Goal: Task Accomplishment & Management: Complete application form

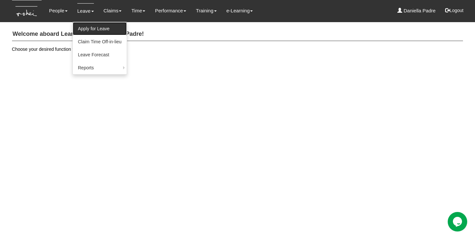
click at [89, 26] on link "Apply for Leave" at bounding box center [100, 28] width 54 height 13
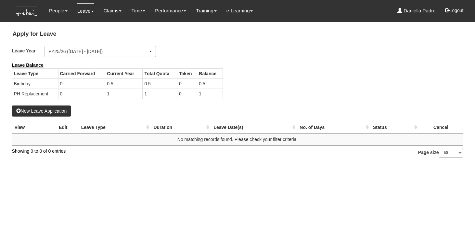
select select "50"
click at [126, 85] on td "0.5" at bounding box center [123, 83] width 37 height 10
click at [35, 66] on b "Leave Balance" at bounding box center [28, 64] width 32 height 5
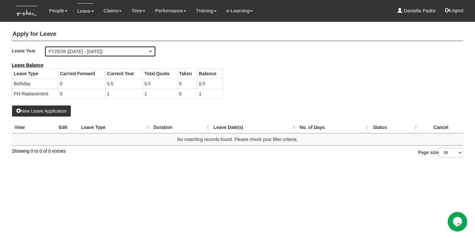
click at [97, 50] on div "FY25/26 ([DATE] - [DATE])" at bounding box center [98, 51] width 99 height 7
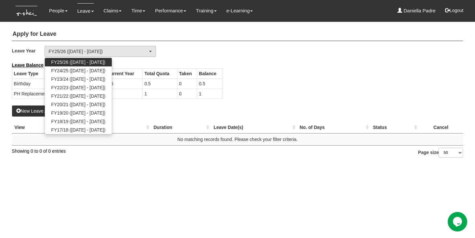
click at [112, 63] on link "FY25/26 ([DATE] - [DATE])" at bounding box center [78, 62] width 67 height 8
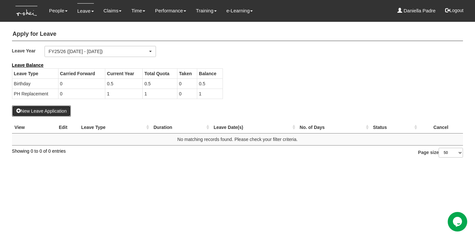
click at [50, 108] on button "New Leave Application" at bounding box center [41, 110] width 59 height 11
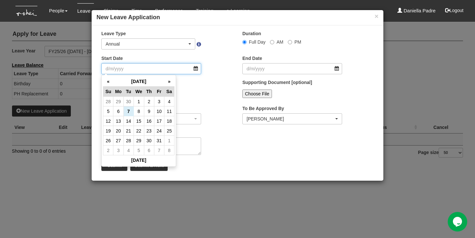
click at [181, 71] on input "Start Date" at bounding box center [151, 68] width 100 height 11
click at [162, 110] on td "10" at bounding box center [159, 111] width 10 height 10
type input "[DATE]"
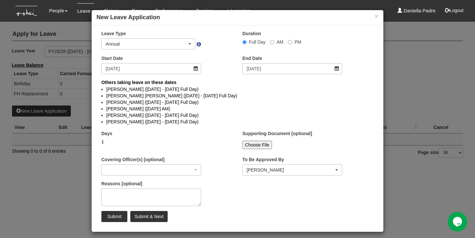
select select
click at [117, 214] on input "Submit" at bounding box center [114, 216] width 26 height 11
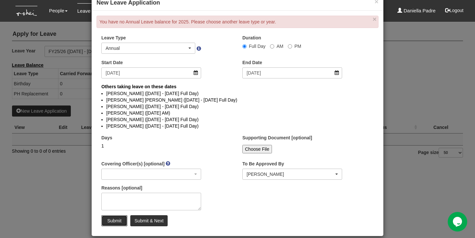
scroll to position [15, 0]
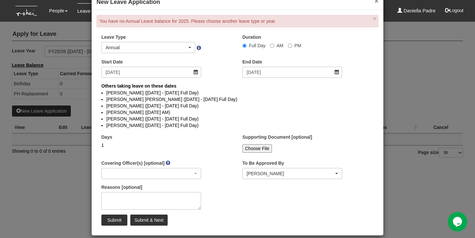
click at [378, 2] on button "×" at bounding box center [377, 0] width 4 height 7
